Goal: Navigation & Orientation: Find specific page/section

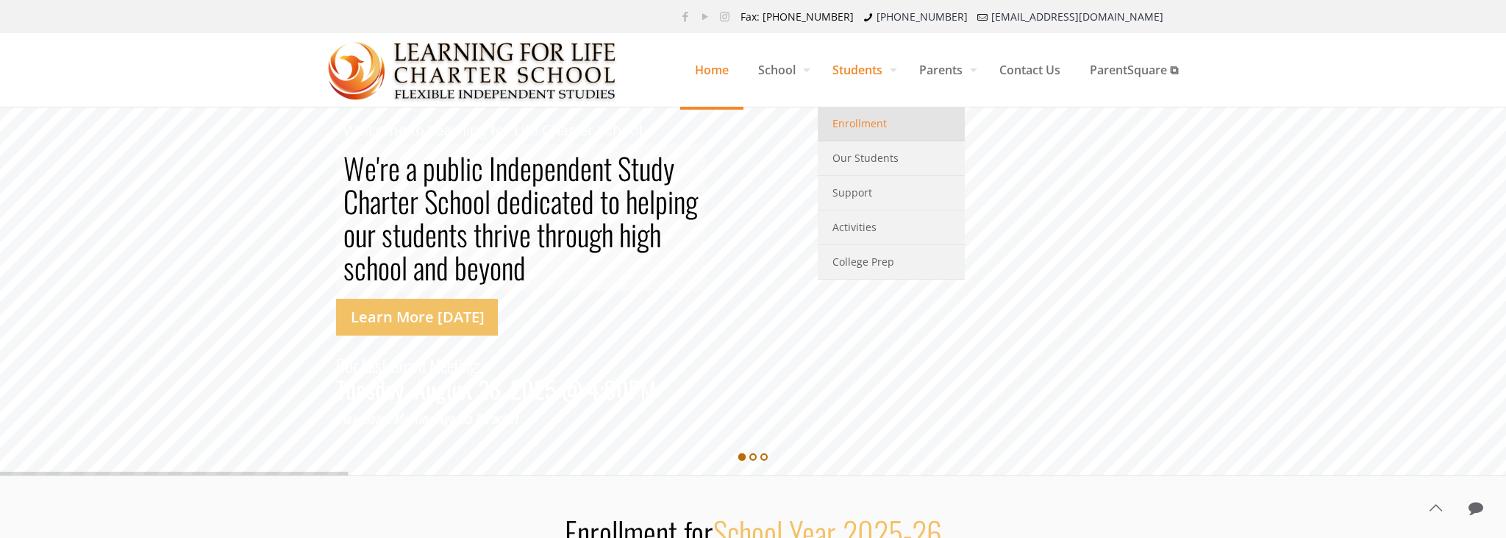
click at [854, 122] on span "Enrollment" at bounding box center [859, 123] width 54 height 19
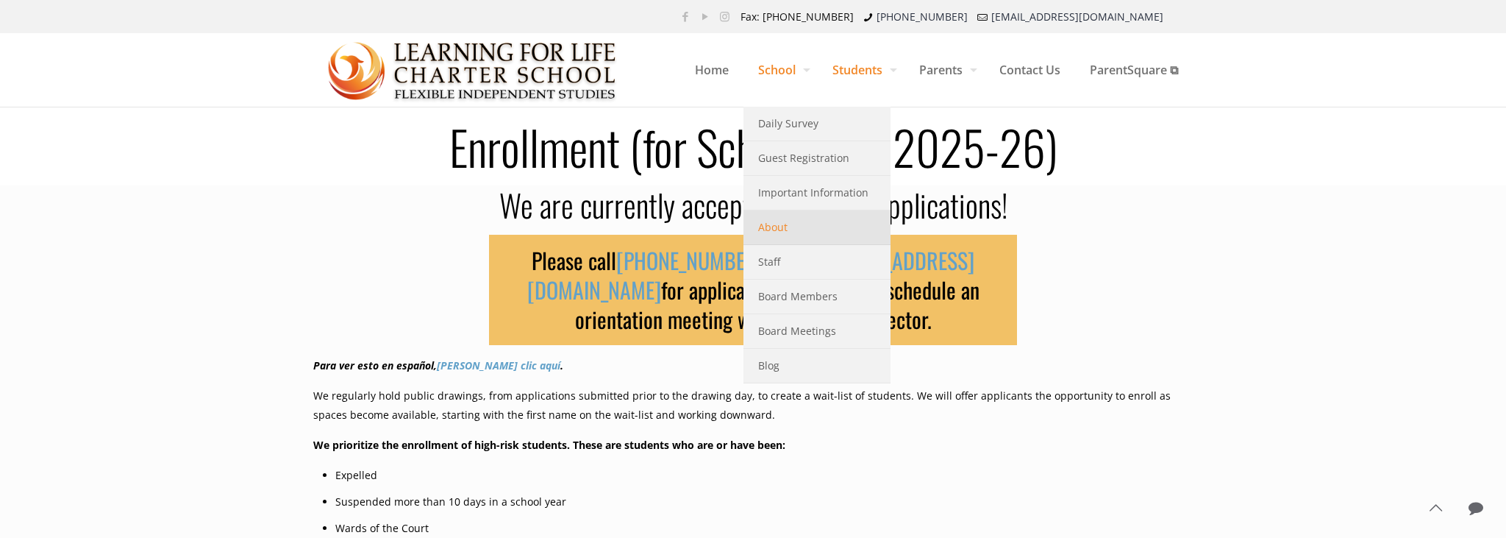
click at [785, 229] on link "About" at bounding box center [816, 227] width 147 height 35
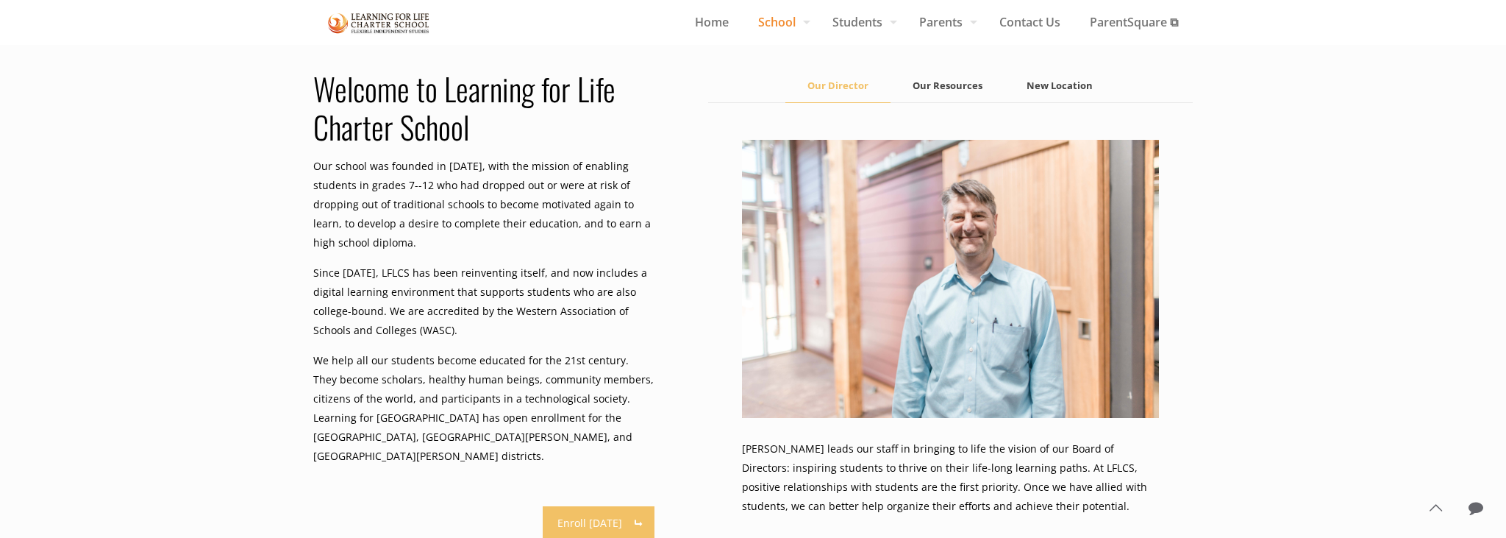
scroll to position [1005, 0]
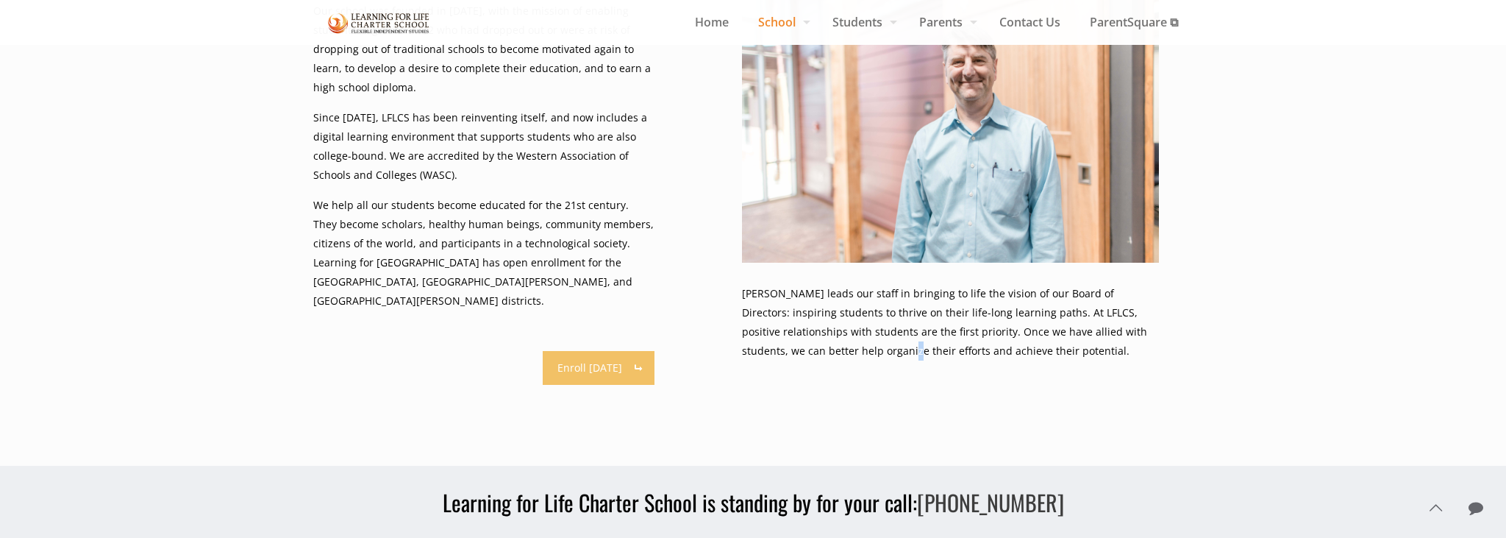
click at [860, 354] on p "[PERSON_NAME] leads our staff in bringing to life the vision of our Board of Di…" at bounding box center [950, 322] width 417 height 76
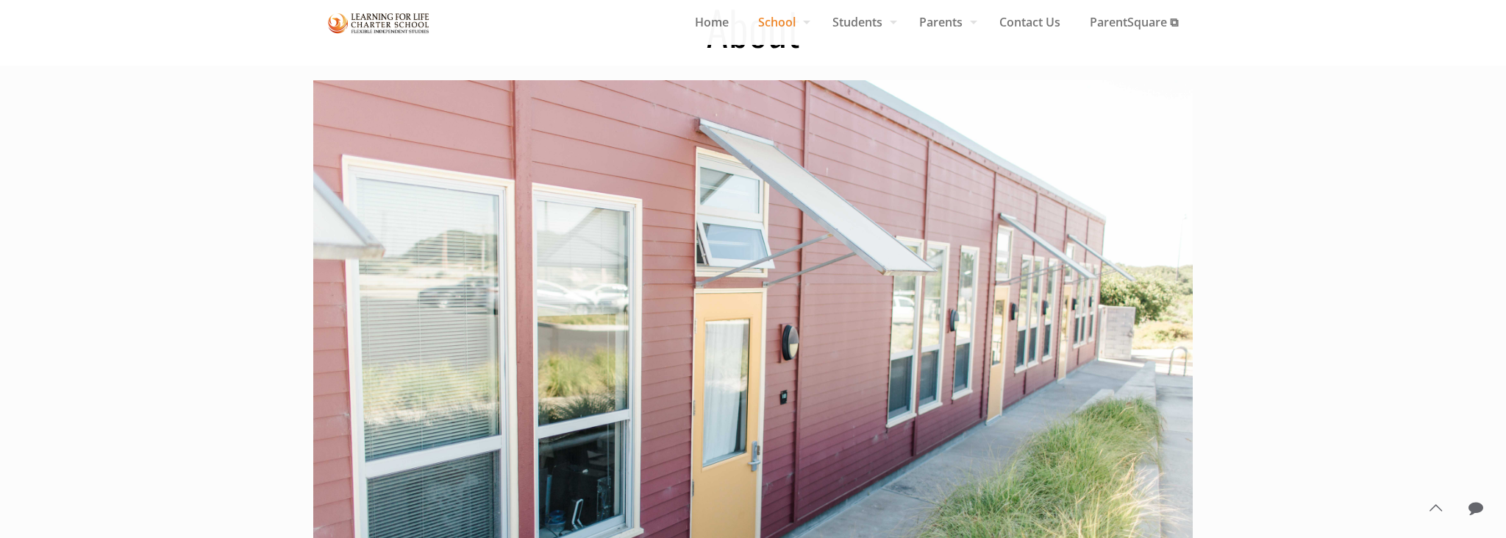
scroll to position [0, 0]
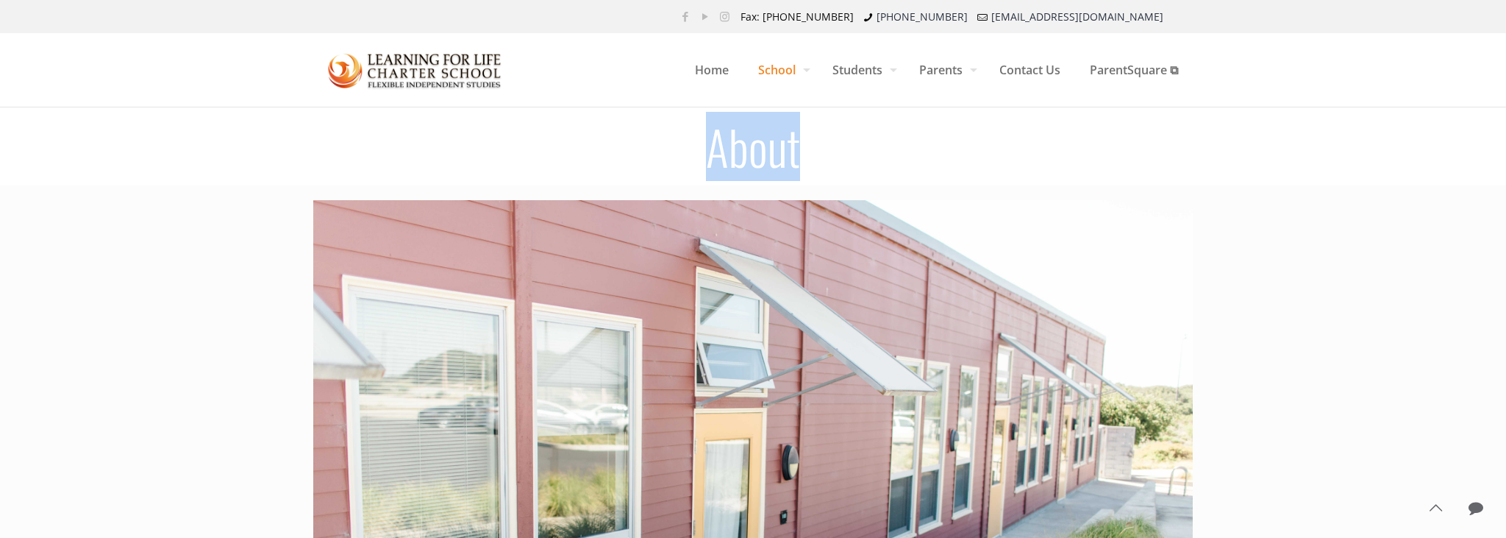
drag, startPoint x: 814, startPoint y: 153, endPoint x: 716, endPoint y: 155, distance: 97.8
click at [716, 155] on h1 "About" at bounding box center [752, 146] width 897 height 47
